Goal: Task Accomplishment & Management: Use online tool/utility

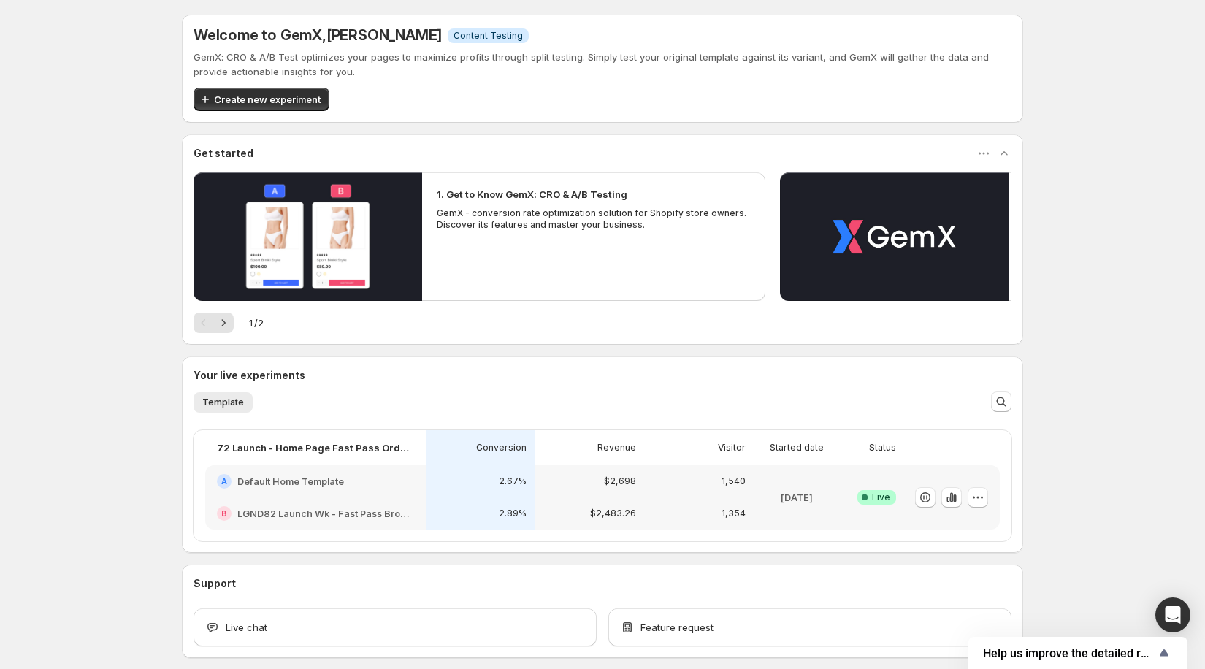
scroll to position [31, 0]
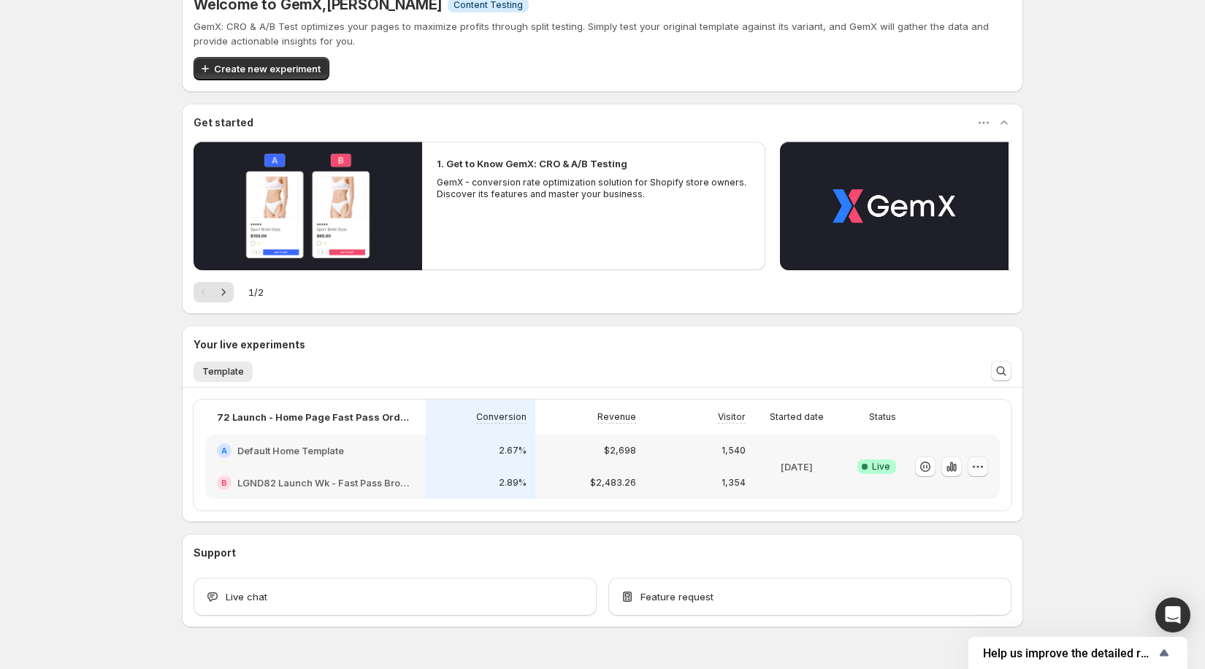
click at [979, 470] on icon "button" at bounding box center [978, 466] width 15 height 15
click at [949, 466] on icon "button" at bounding box center [947, 469] width 3 height 6
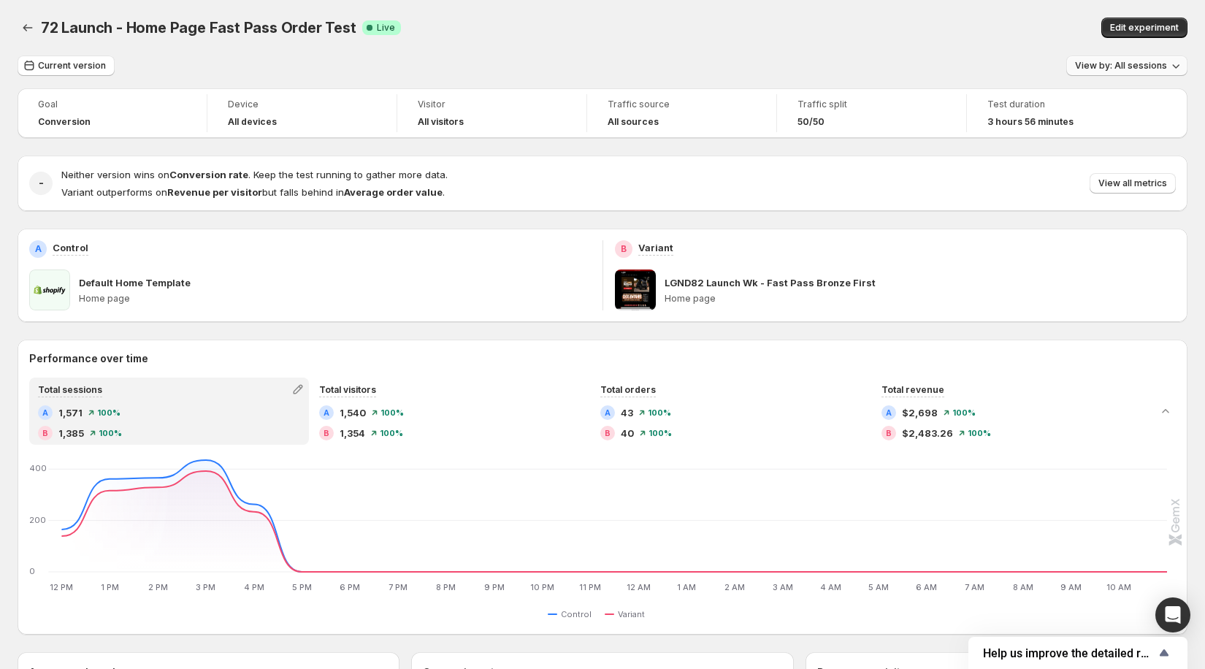
click at [1117, 69] on span "View by: All sessions" at bounding box center [1121, 66] width 92 height 12
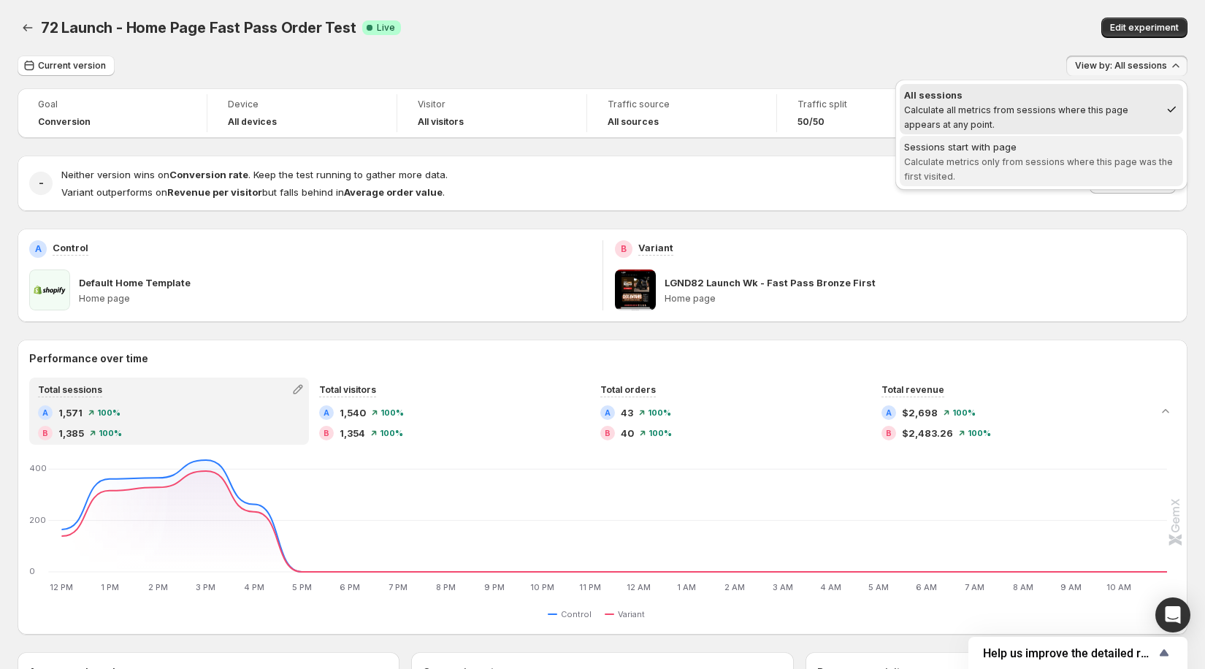
click at [1093, 140] on div "Sessions start with page" at bounding box center [1041, 146] width 275 height 15
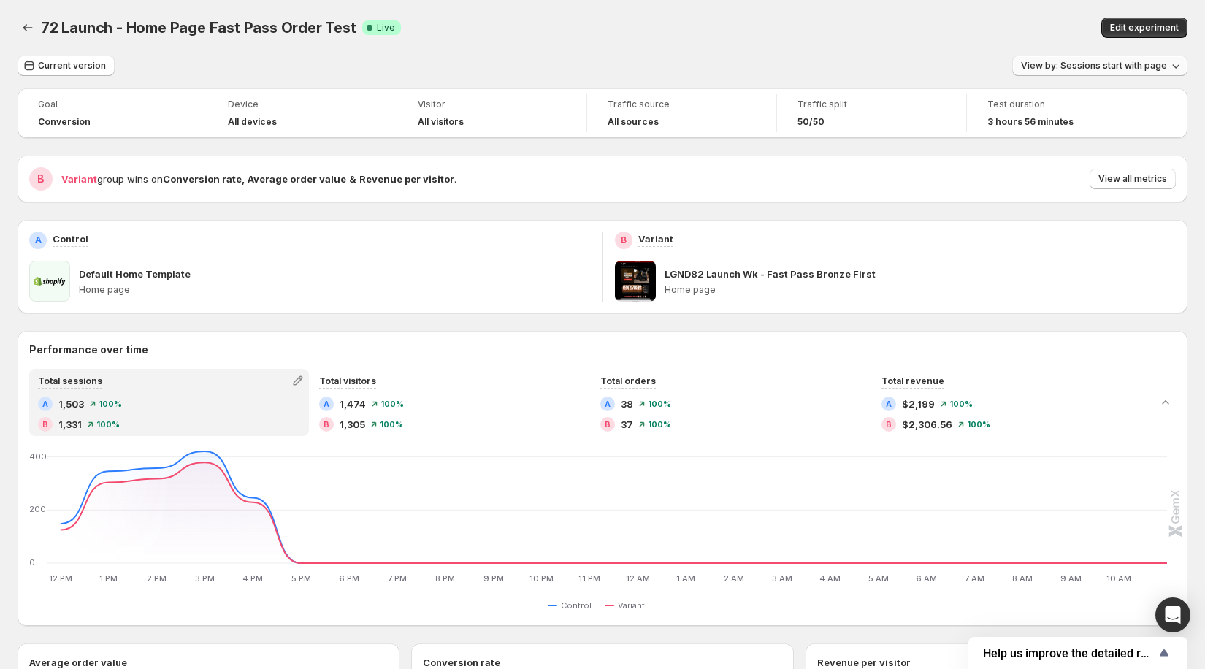
click at [1109, 72] on button "View by: Sessions start with page" at bounding box center [1099, 66] width 175 height 20
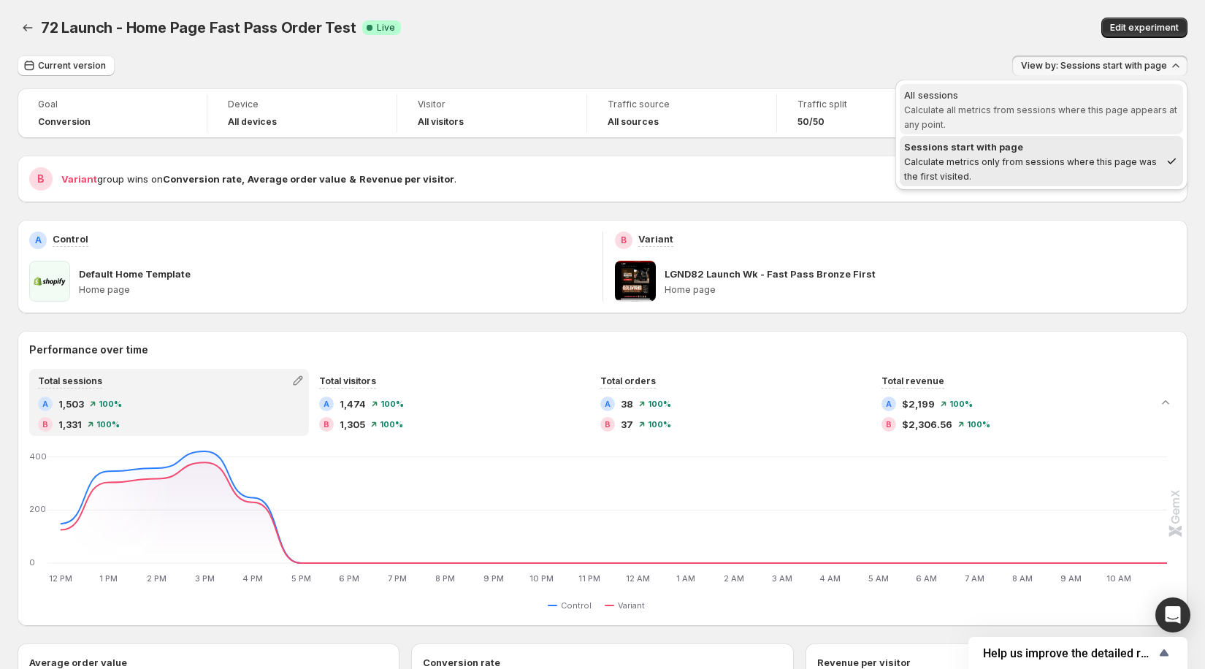
click at [1022, 116] on span "All sessions Calculate all metrics from sessions where this page appears at any…" at bounding box center [1041, 110] width 275 height 44
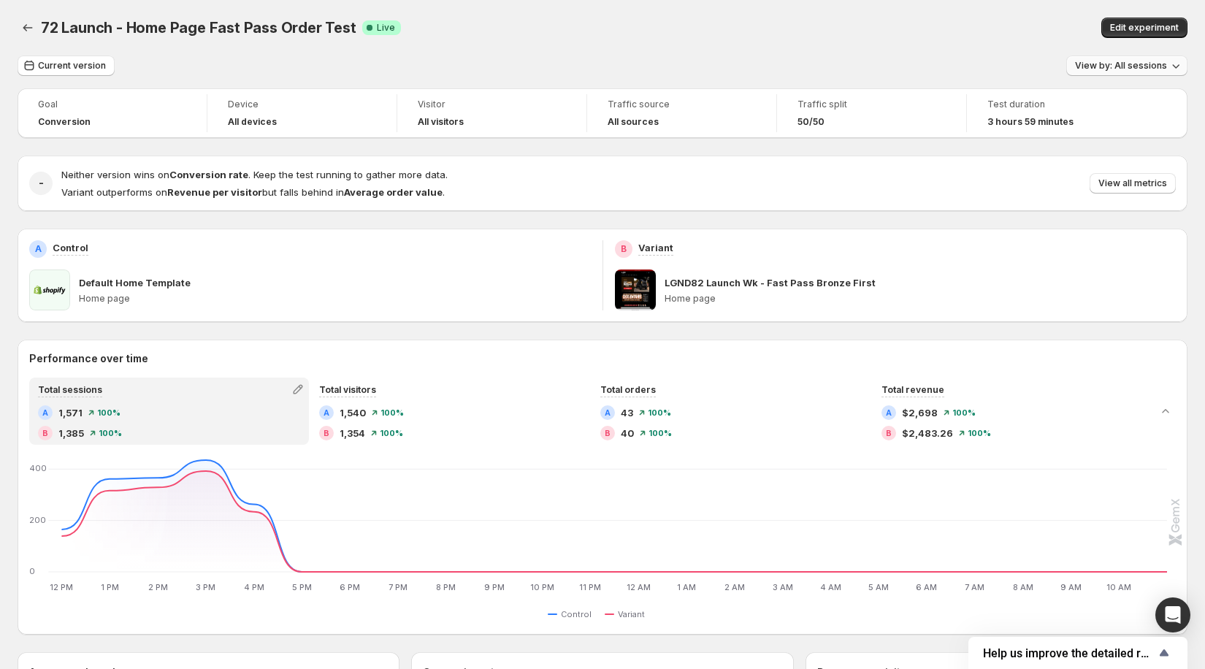
click at [1104, 65] on span "View by: All sessions" at bounding box center [1121, 66] width 92 height 12
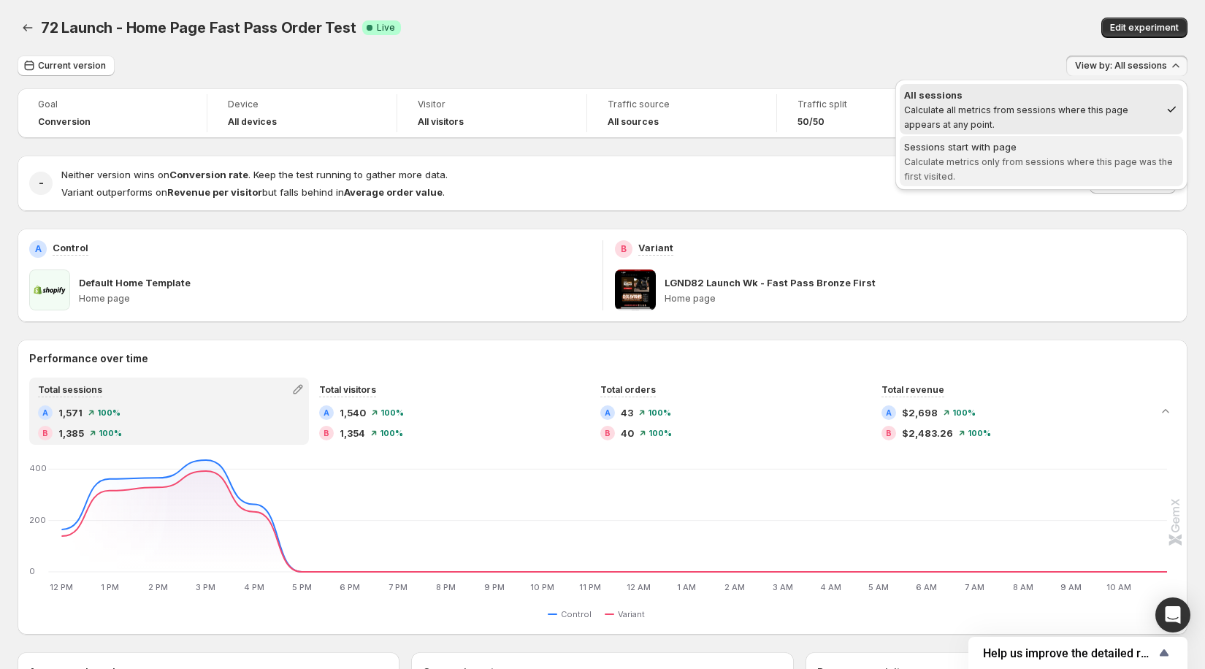
click at [957, 165] on span "Calculate metrics only from sessions where this page was the first visited." at bounding box center [1038, 169] width 269 height 26
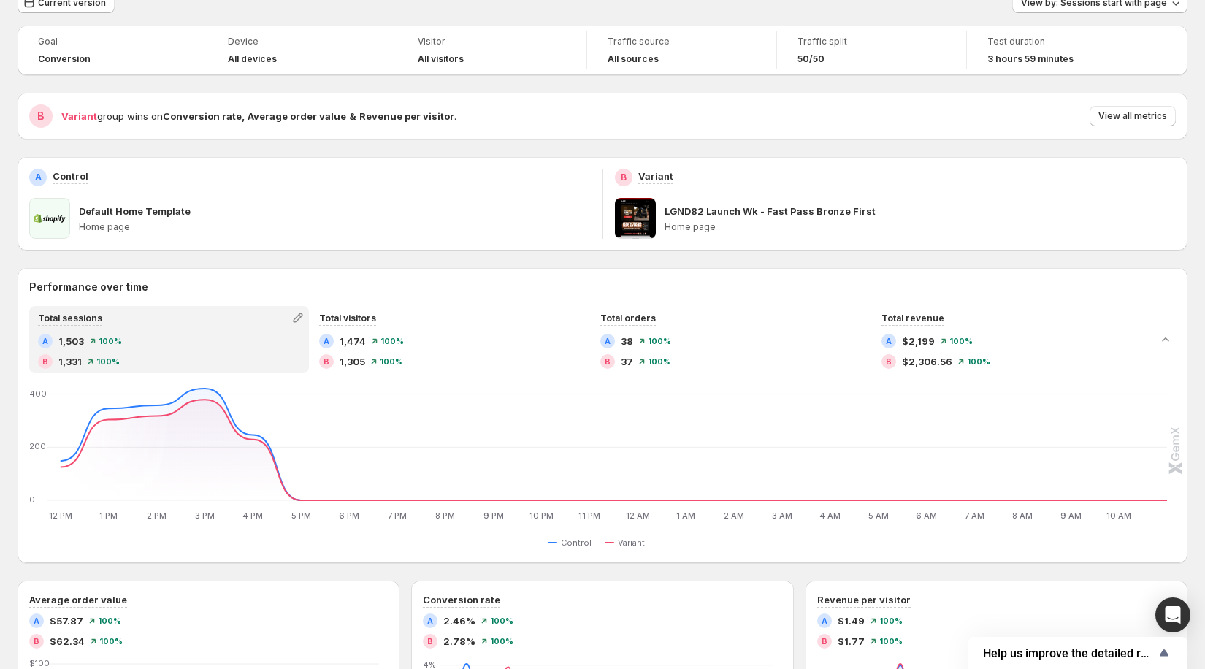
scroll to position [96, 0]
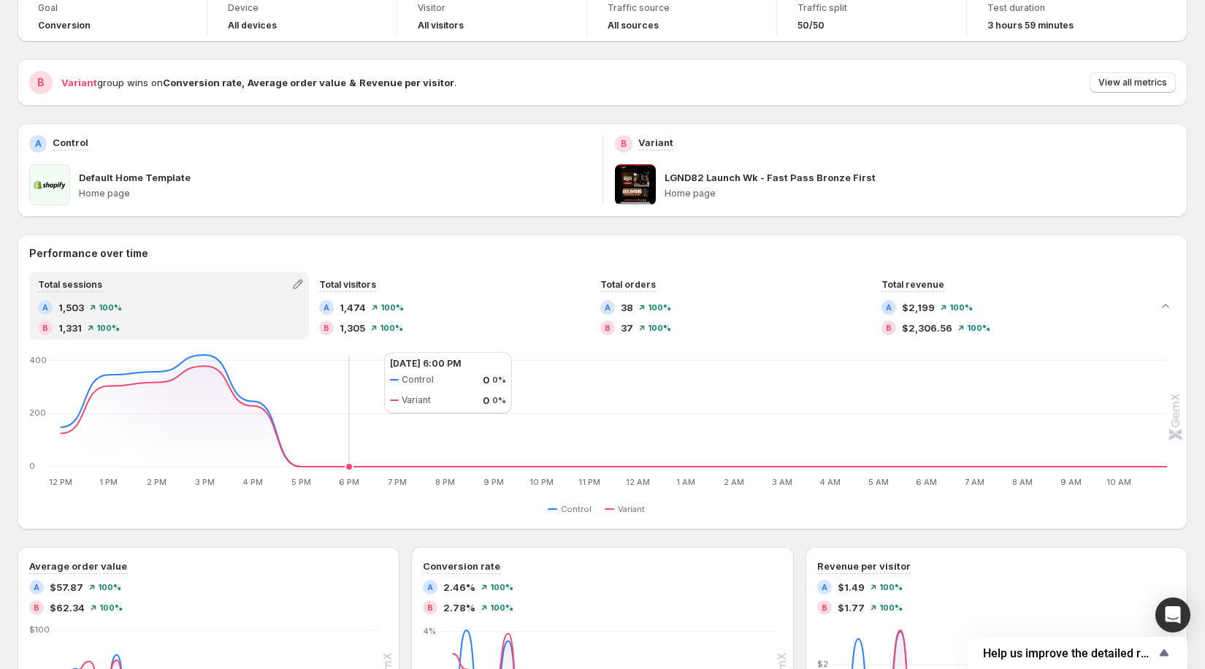
click at [372, 344] on div "Total sessions A 1,503 100% B 1,331 100% Total visitors A 1,474 100% B 1,305 10…" at bounding box center [603, 394] width 1170 height 245
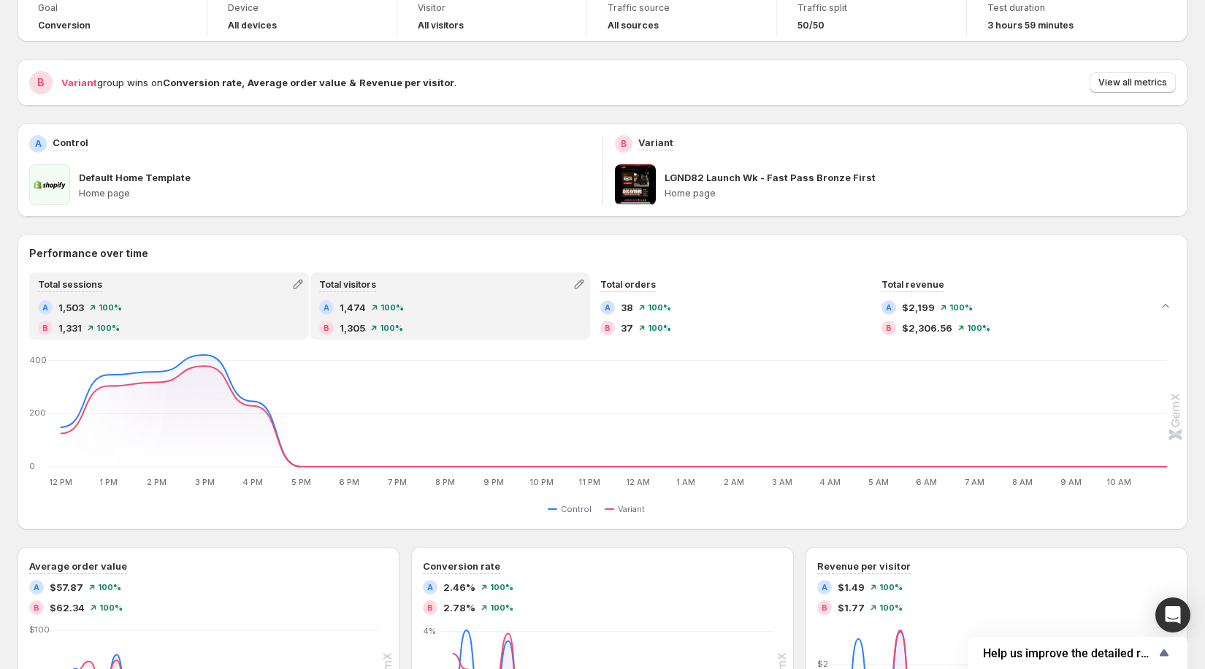
click at [375, 323] on div "B 1,305 100%" at bounding box center [450, 328] width 262 height 15
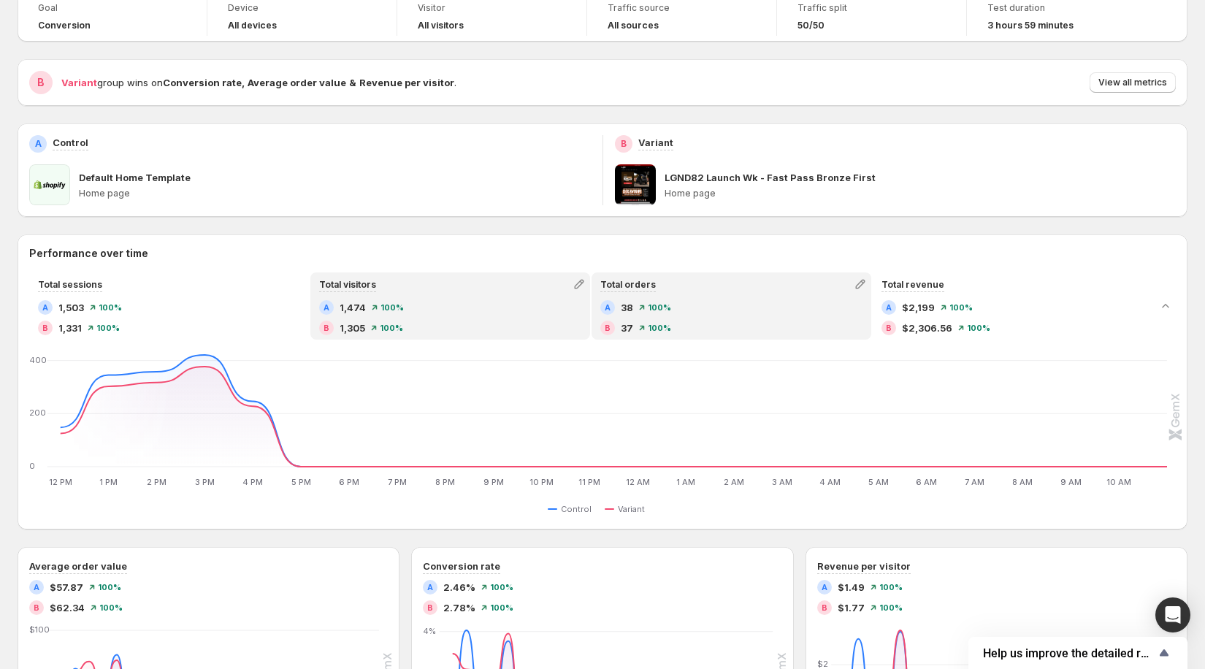
click at [621, 328] on span "37" at bounding box center [627, 328] width 12 height 15
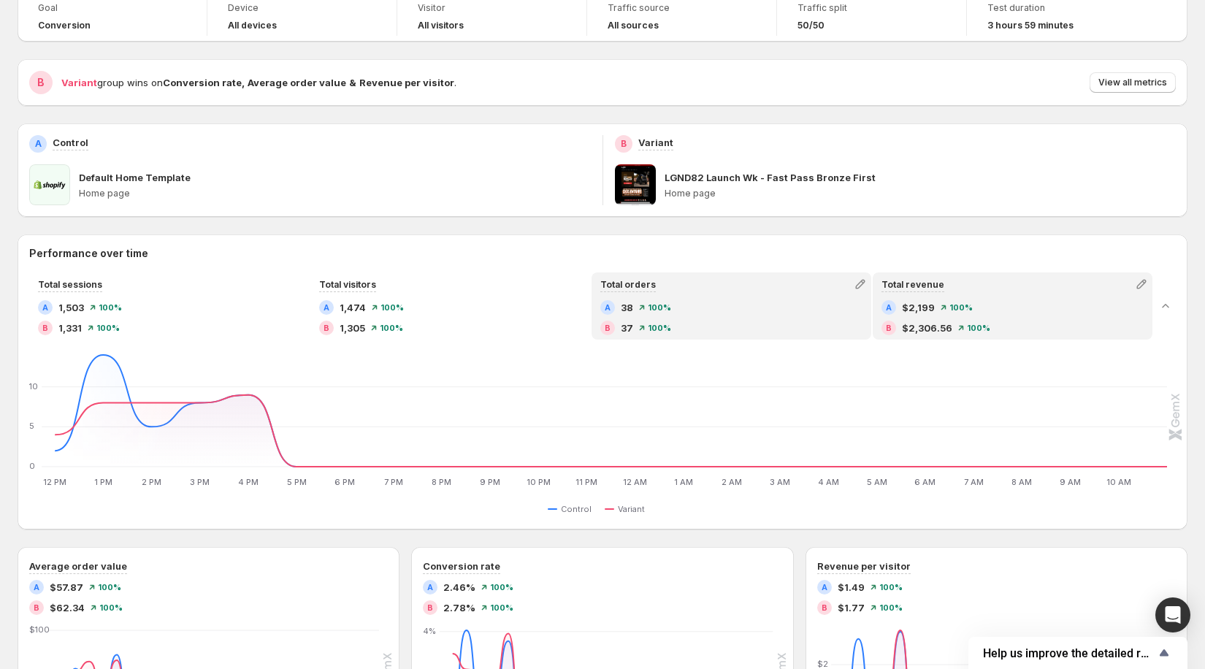
click at [920, 336] on div "A $2,199 100% B $2,306.56 100%" at bounding box center [1012, 319] width 277 height 38
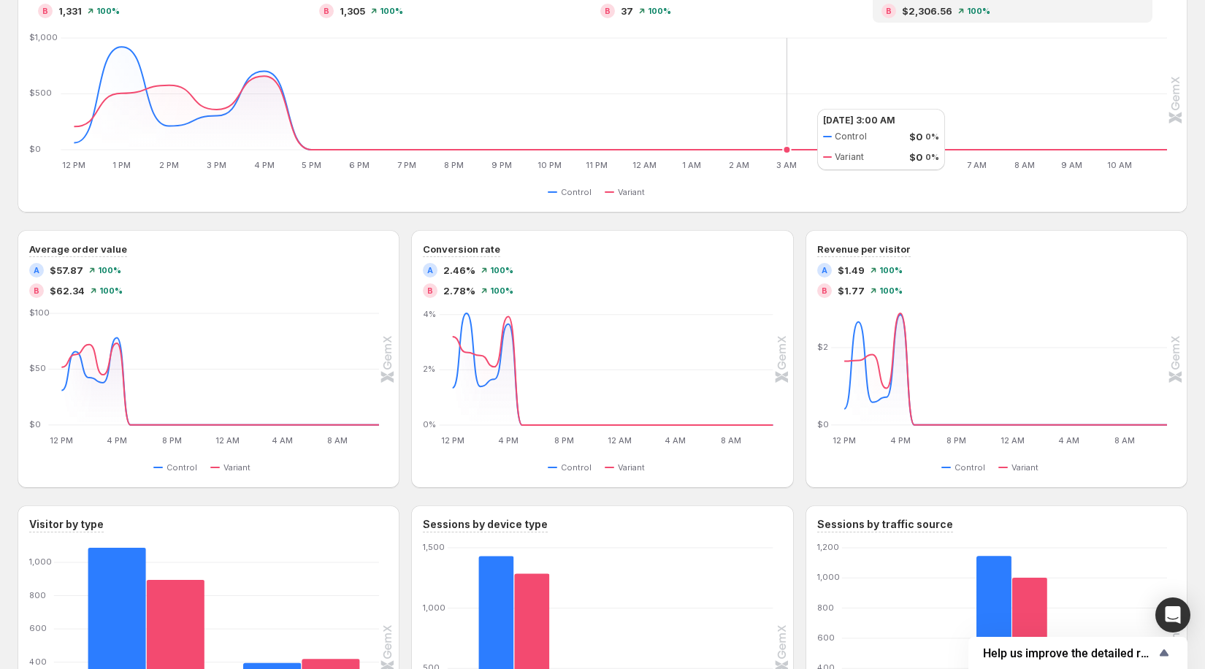
scroll to position [614, 0]
